Goal: Navigation & Orientation: Go to known website

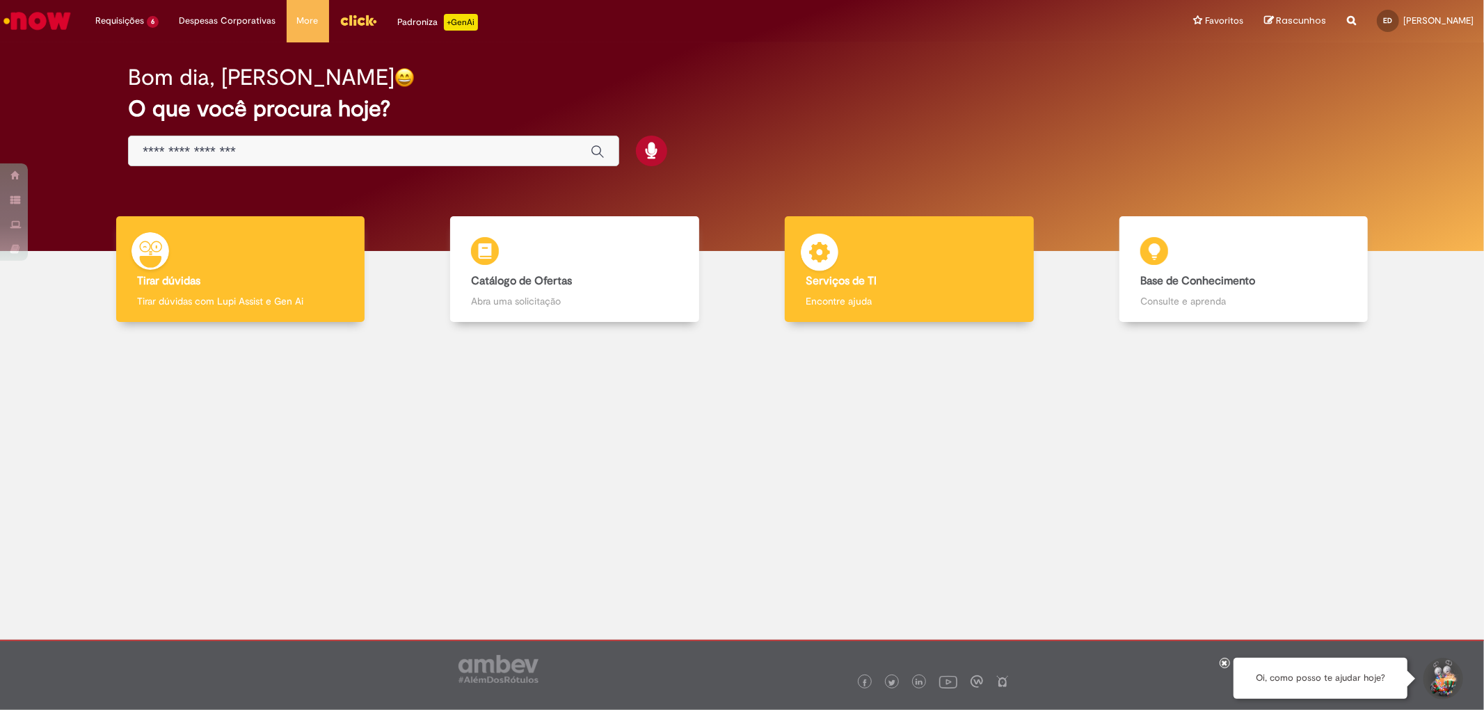
click at [872, 269] on div "Serviços de TI Serviços de TI Encontre ajuda" at bounding box center [909, 269] width 248 height 106
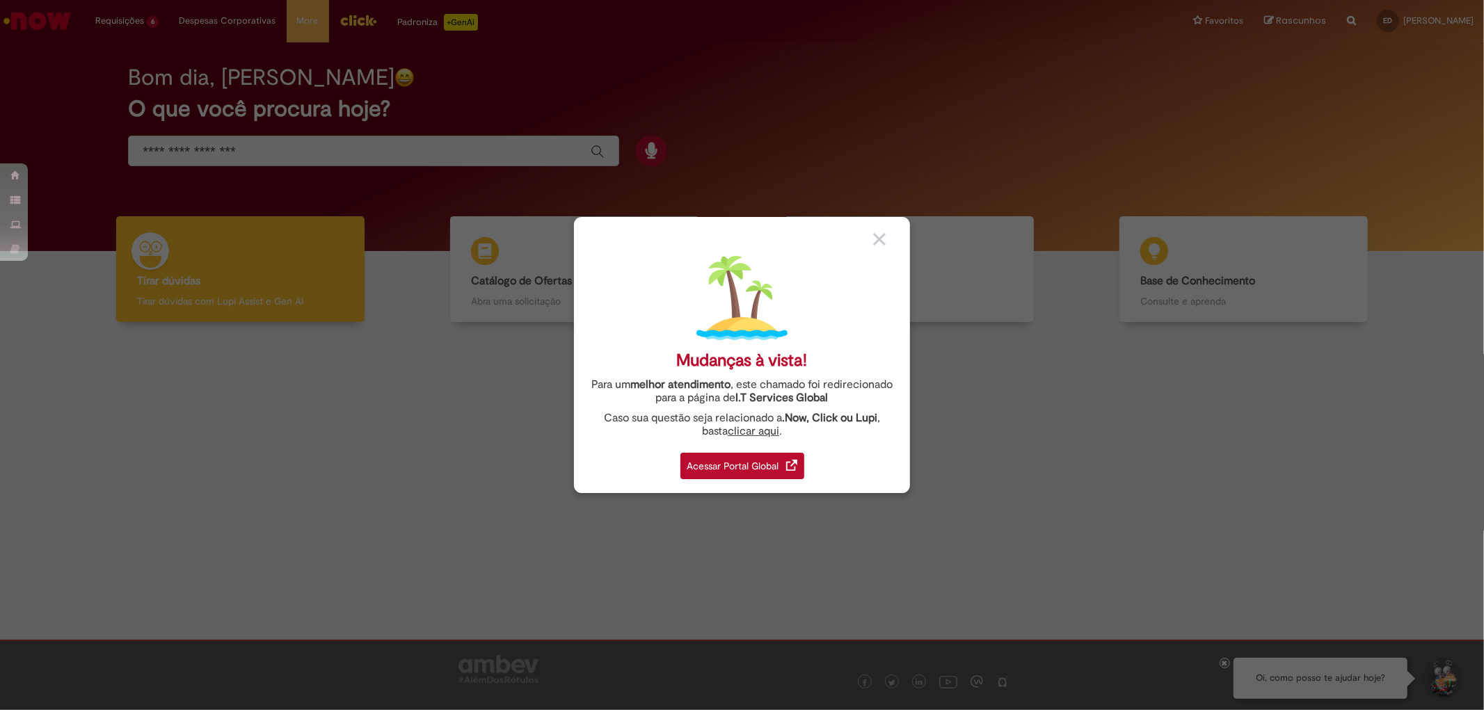
click at [732, 464] on div "Acessar Portal Global" at bounding box center [742, 466] width 124 height 26
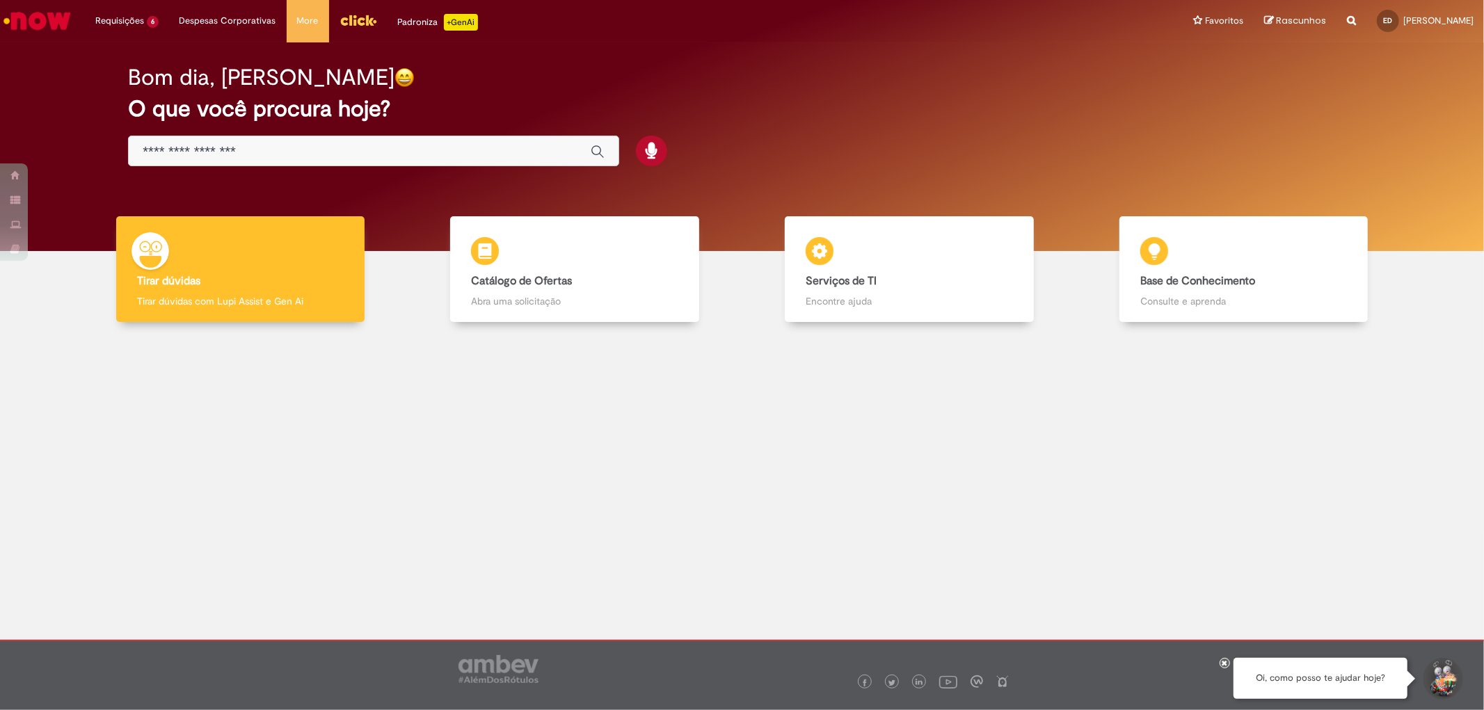
click at [355, 19] on img "Menu Cabeçalho" at bounding box center [358, 20] width 38 height 21
click at [565, 564] on div at bounding box center [741, 453] width 1463 height 241
